Goal: Task Accomplishment & Management: Use online tool/utility

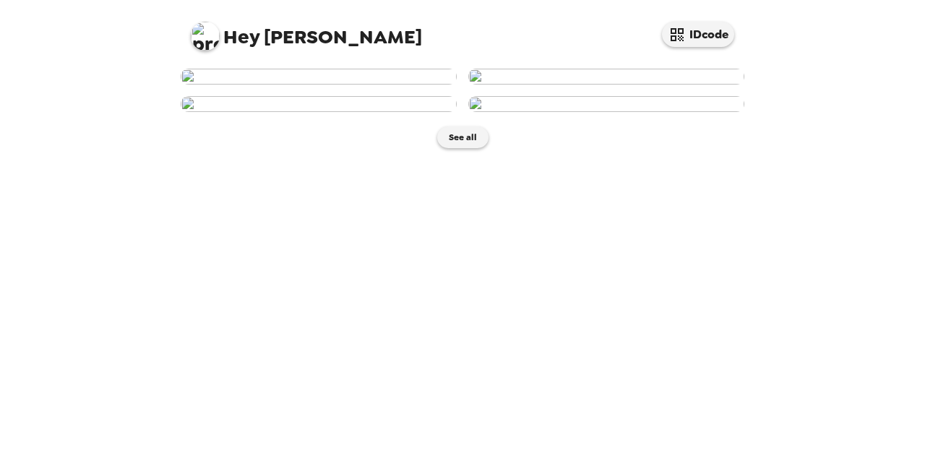
scroll to position [68, 0]
click at [316, 85] on img at bounding box center [319, 77] width 276 height 16
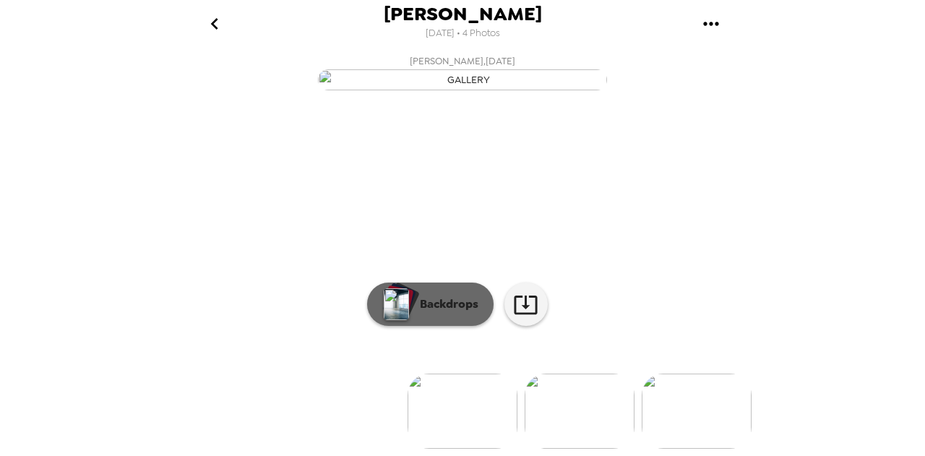
click at [442, 297] on p "Backdrops" at bounding box center [446, 304] width 66 height 17
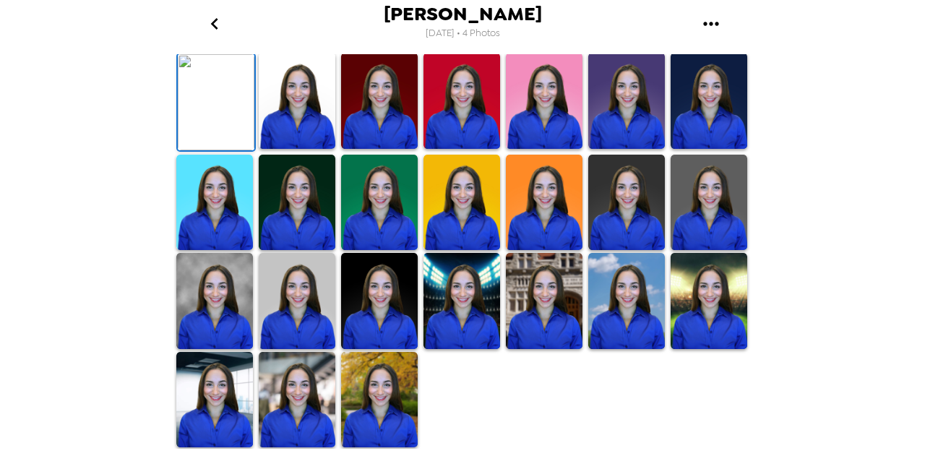
scroll to position [241, 0]
click at [400, 251] on img at bounding box center [379, 203] width 77 height 96
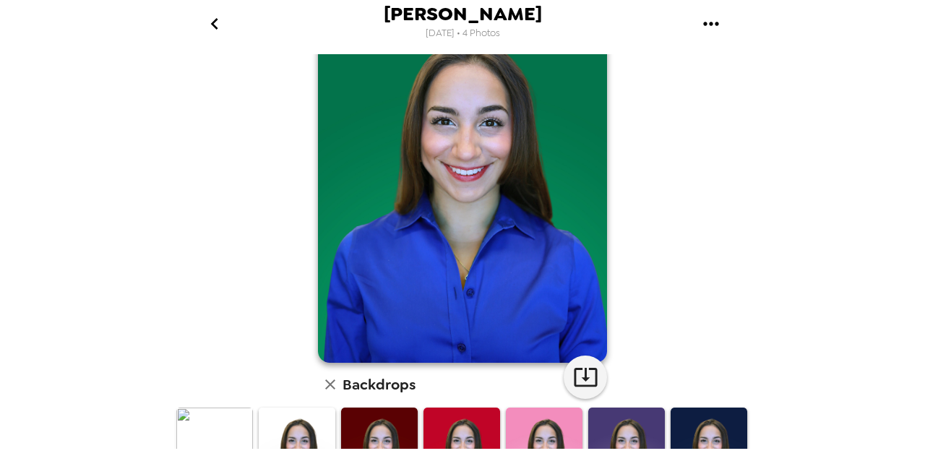
scroll to position [198, 0]
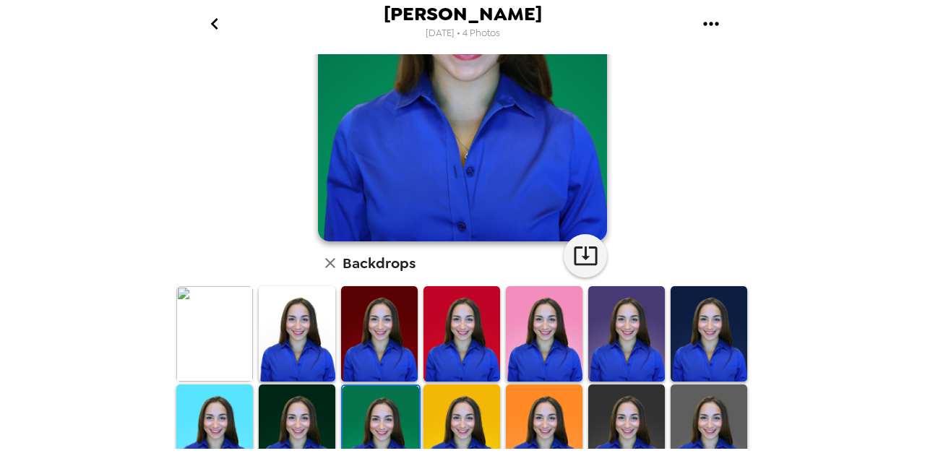
click at [218, 345] on img at bounding box center [214, 334] width 77 height 96
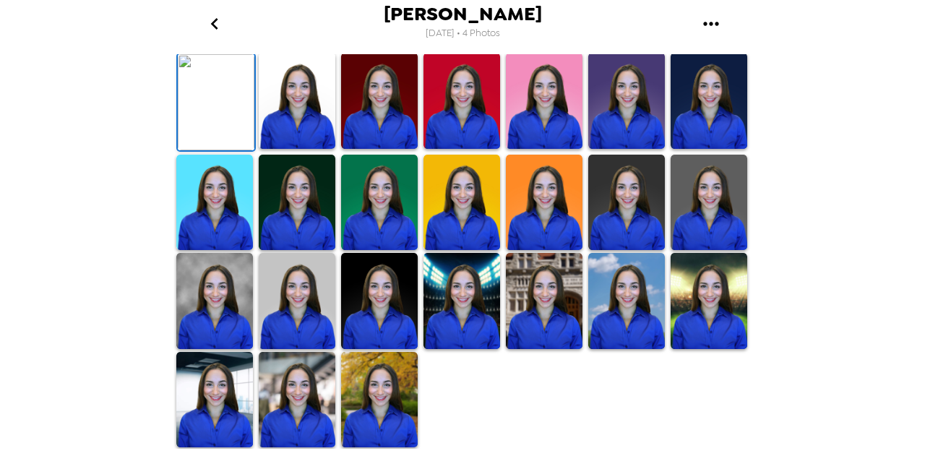
click at [584, 35] on icon "button" at bounding box center [585, 22] width 25 height 25
click at [520, 149] on img at bounding box center [544, 101] width 77 height 96
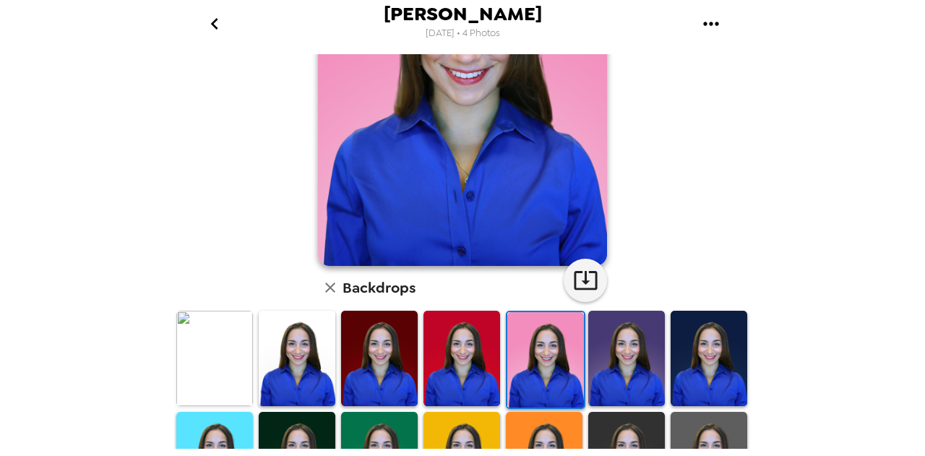
scroll to position [96, 0]
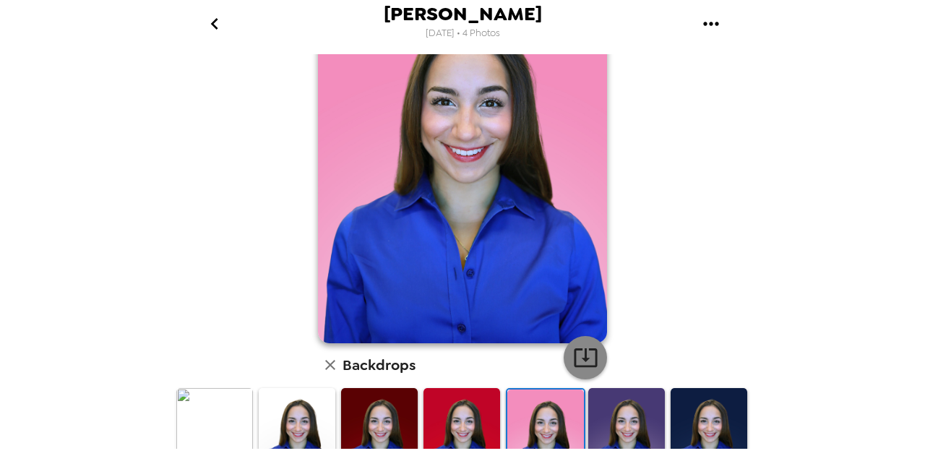
click at [588, 357] on icon "button" at bounding box center [585, 357] width 25 height 25
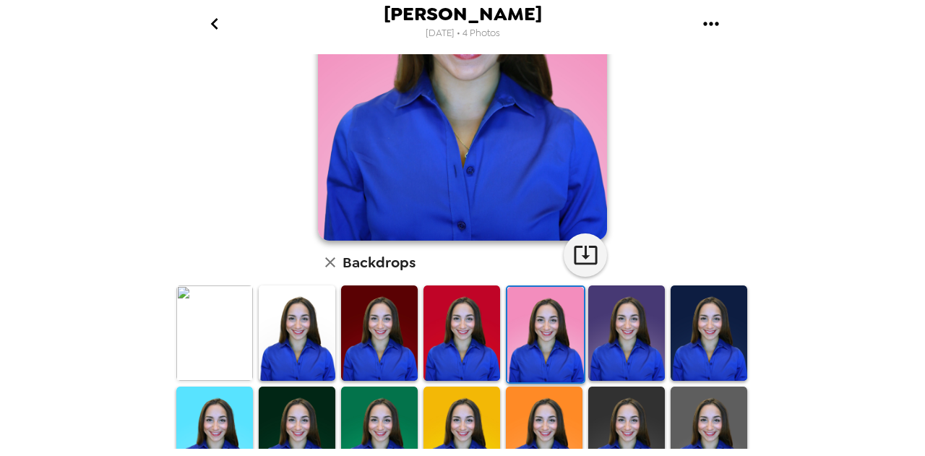
scroll to position [200, 0]
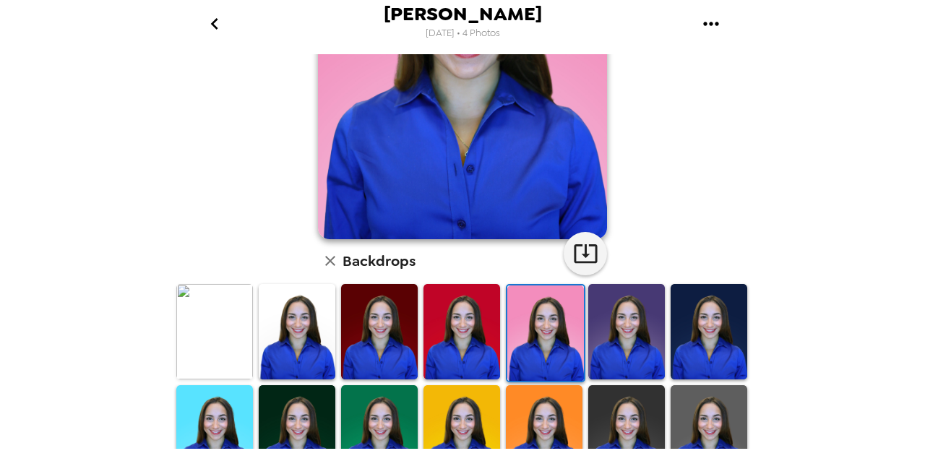
click at [379, 405] on img at bounding box center [379, 433] width 77 height 96
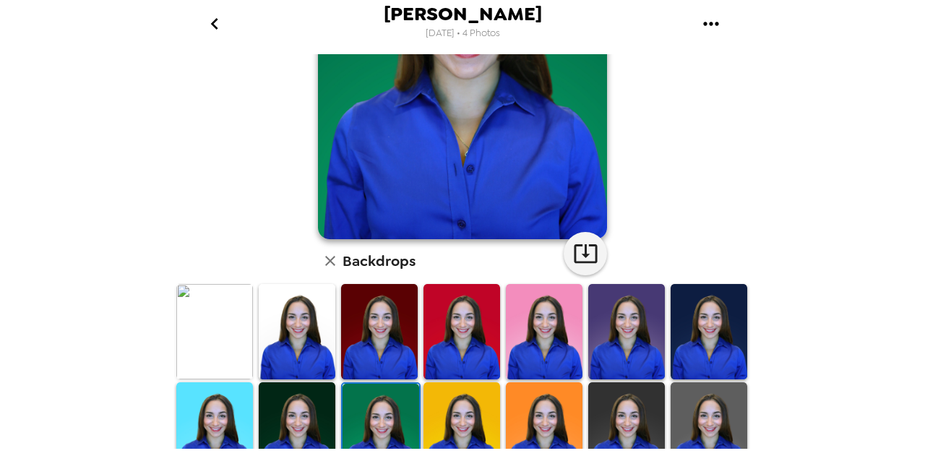
click at [695, 285] on img at bounding box center [709, 332] width 77 height 96
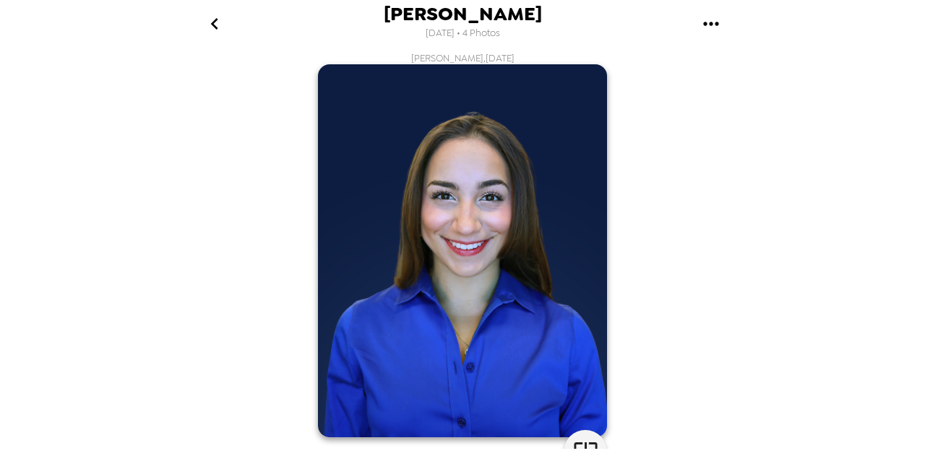
scroll to position [70, 0]
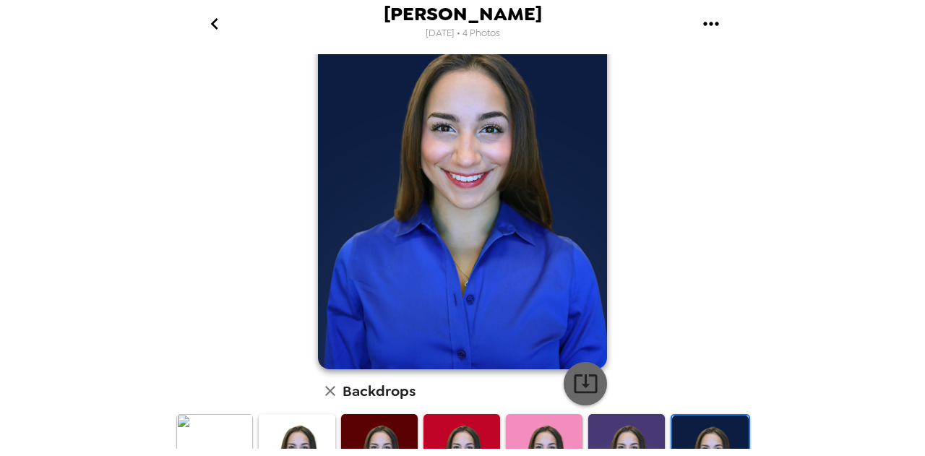
click at [577, 380] on icon "button" at bounding box center [585, 383] width 25 height 25
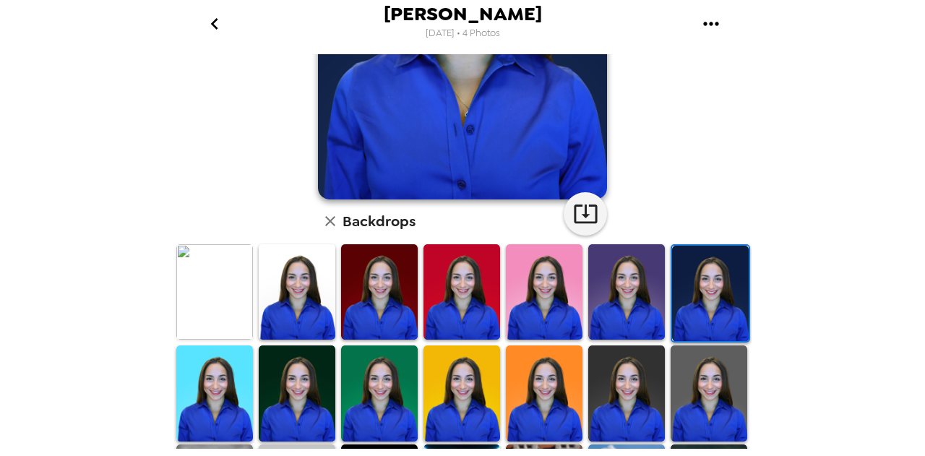
scroll to position [241, 0]
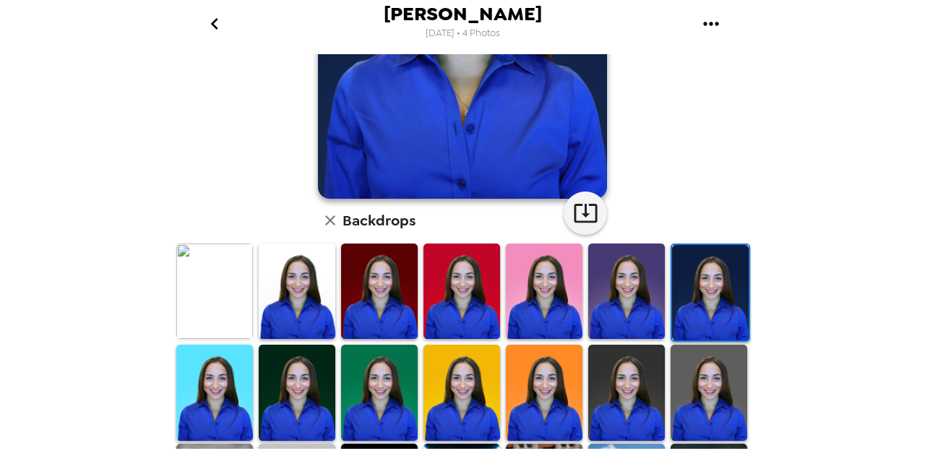
click at [636, 320] on img at bounding box center [626, 292] width 77 height 96
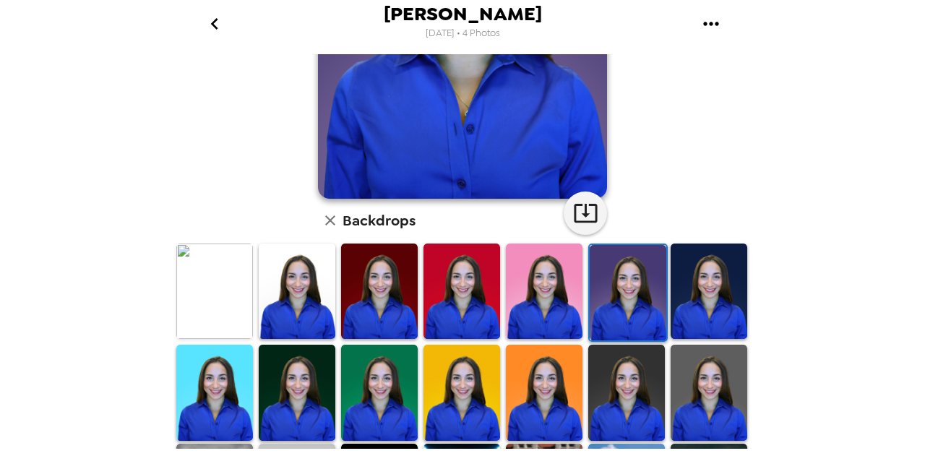
click at [711, 306] on img at bounding box center [709, 292] width 77 height 96
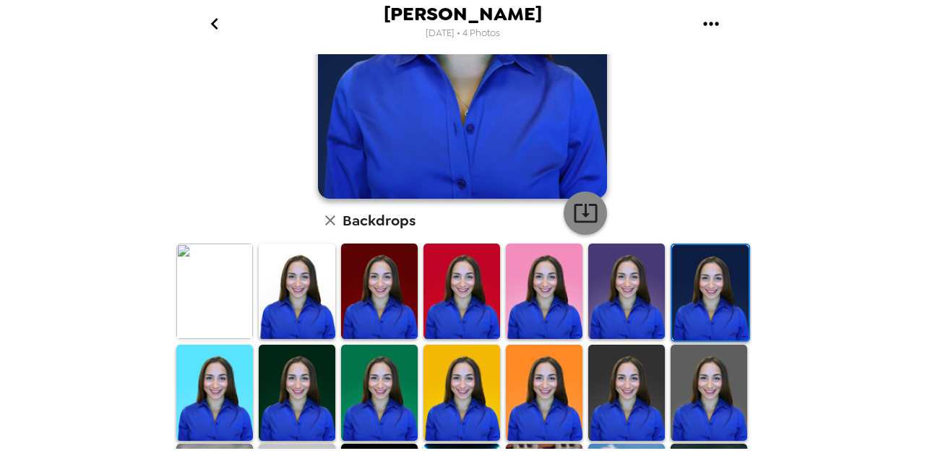
click at [574, 212] on icon "button" at bounding box center [585, 213] width 23 height 19
click at [306, 384] on img at bounding box center [297, 393] width 77 height 96
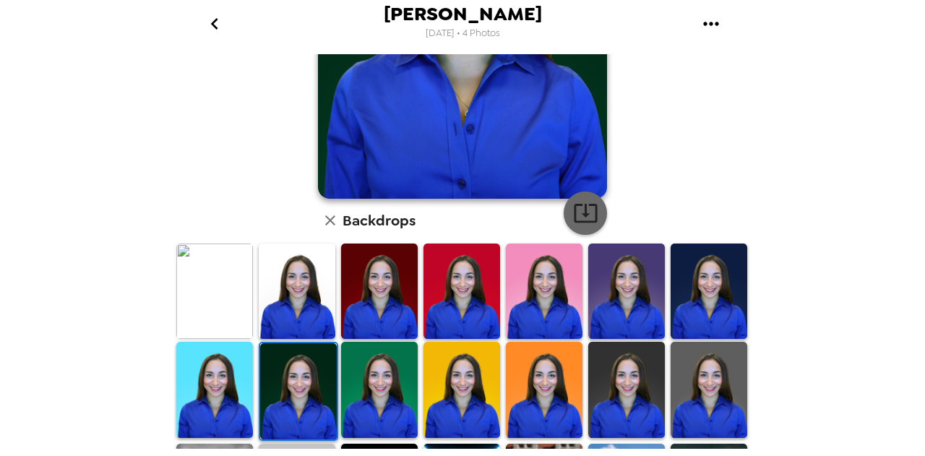
click at [586, 219] on icon "button" at bounding box center [585, 212] width 25 height 25
click at [213, 20] on icon "go back" at bounding box center [214, 23] width 23 height 23
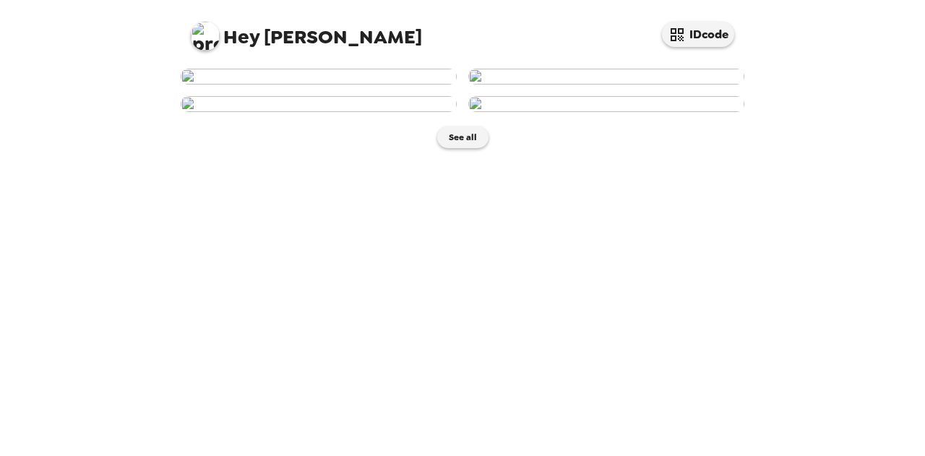
scroll to position [32, 0]
click at [584, 85] on img at bounding box center [606, 77] width 276 height 16
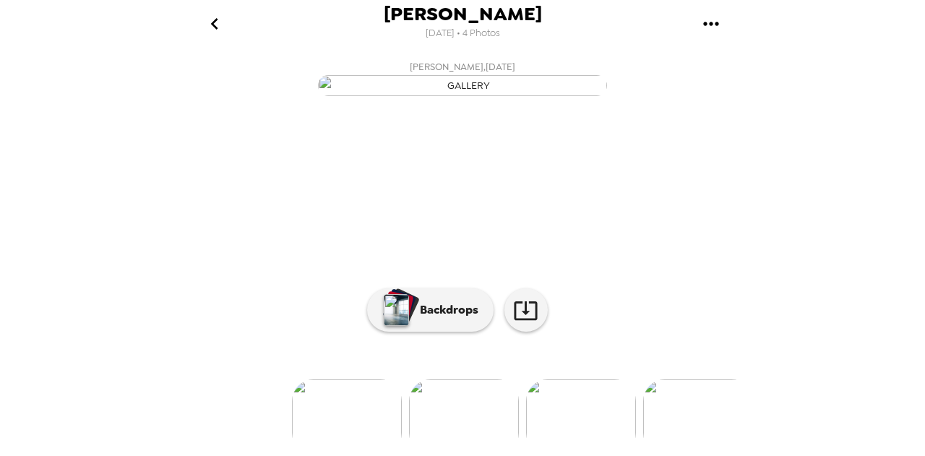
scroll to position [169, 0]
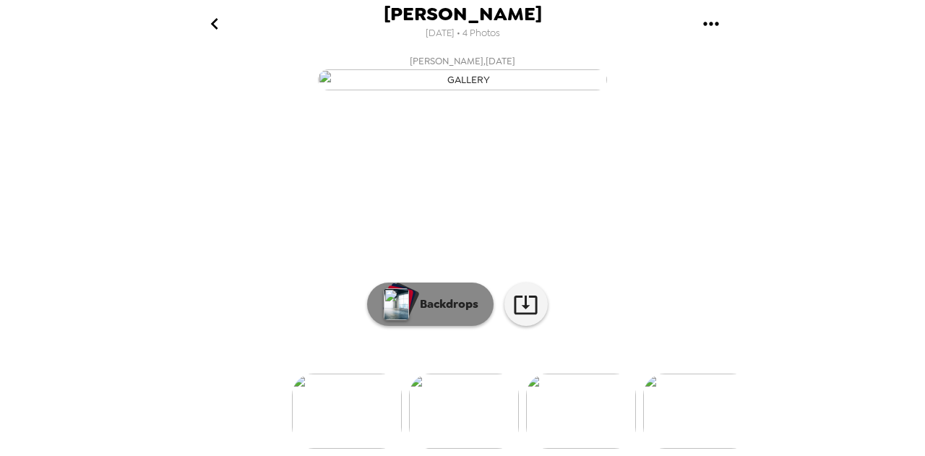
click at [442, 296] on p "Backdrops" at bounding box center [446, 304] width 66 height 17
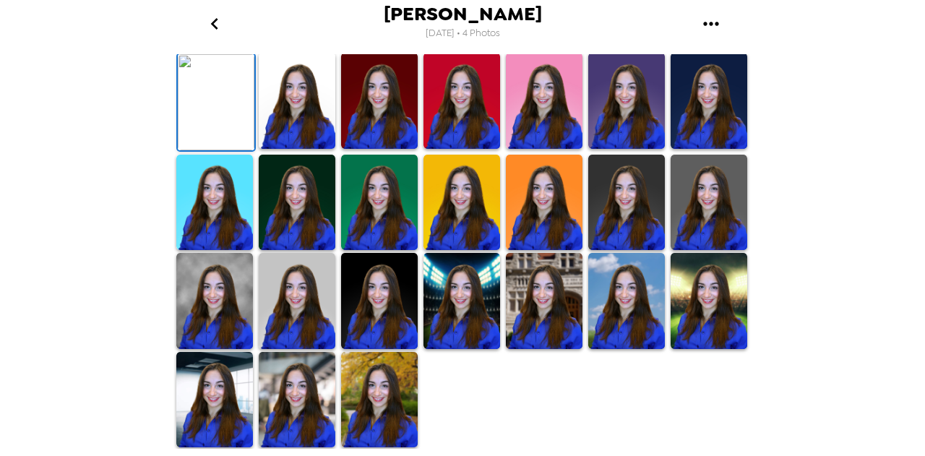
scroll to position [178, 0]
click at [580, 33] on icon "button" at bounding box center [585, 23] width 23 height 19
click at [533, 149] on img at bounding box center [544, 101] width 77 height 96
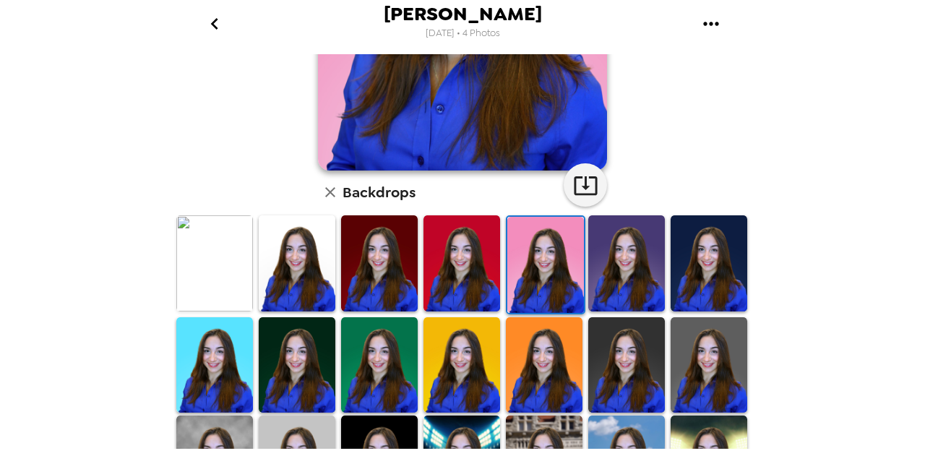
click at [698, 271] on img at bounding box center [709, 263] width 77 height 96
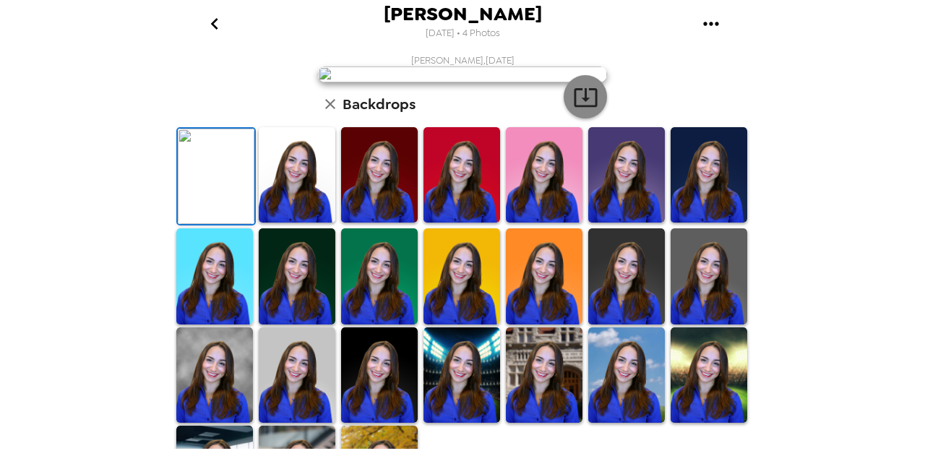
scroll to position [272, 0]
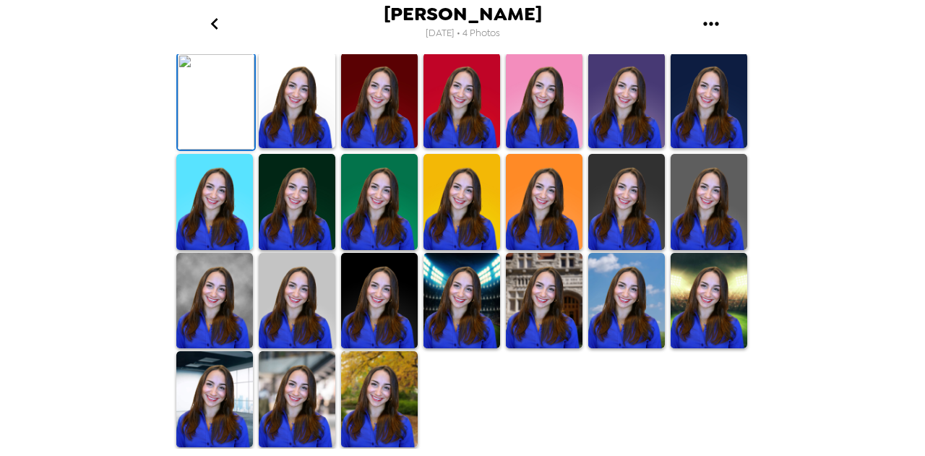
click at [585, 35] on icon "button" at bounding box center [585, 22] width 25 height 25
click at [694, 148] on img at bounding box center [709, 100] width 77 height 95
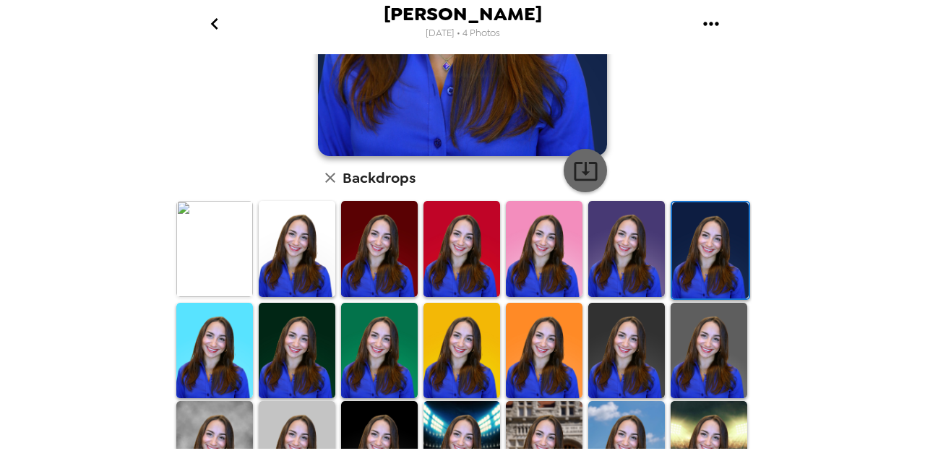
click at [575, 170] on icon "button" at bounding box center [585, 170] width 25 height 25
click at [292, 341] on img at bounding box center [297, 350] width 77 height 95
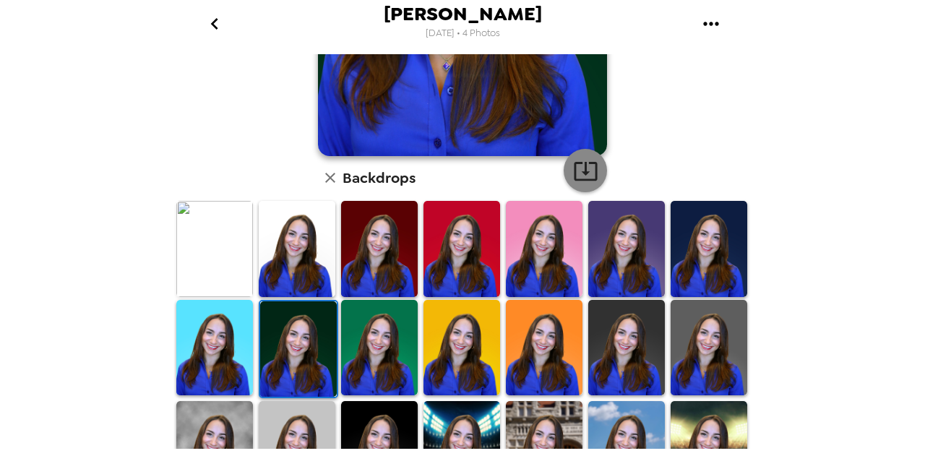
click at [590, 164] on icon "button" at bounding box center [585, 171] width 23 height 19
